Goal: Transaction & Acquisition: Download file/media

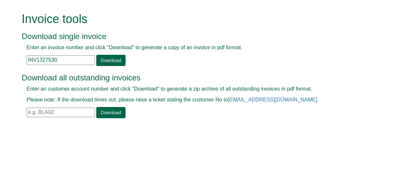
drag, startPoint x: 58, startPoint y: 111, endPoint x: 20, endPoint y: 114, distance: 38.2
click at [20, 113] on div "Invoice tools Download single invoice Enter an invoice number and click "Downlo…" at bounding box center [209, 66] width 384 height 132
type input "DEL26"
click at [100, 112] on link "Download" at bounding box center [110, 112] width 29 height 11
drag, startPoint x: 63, startPoint y: 58, endPoint x: 24, endPoint y: 57, distance: 38.8
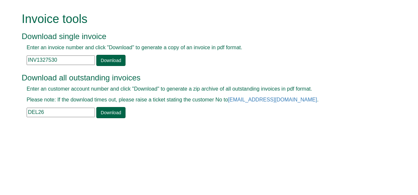
click at [24, 57] on div "Enter an invoice number and click "Download" to generate a copy of an invoice i…" at bounding box center [202, 55] width 360 height 22
paste input "INV1323126"
type input "INV1323126"
click at [109, 60] on link "Download" at bounding box center [110, 60] width 29 height 11
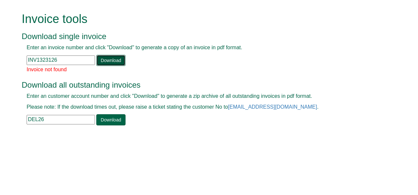
click at [106, 61] on link "Download" at bounding box center [110, 60] width 29 height 11
